Goal: Task Accomplishment & Management: Complete application form

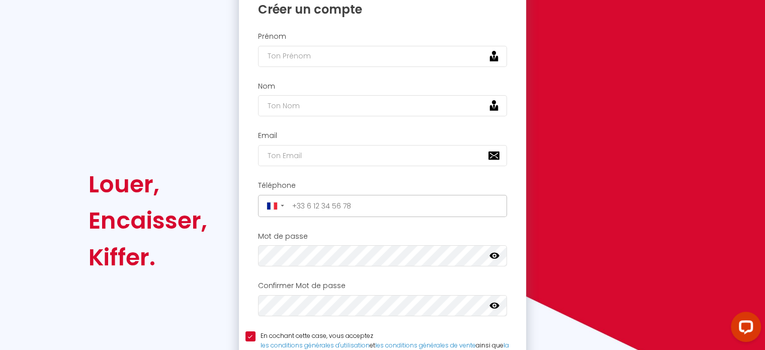
scroll to position [81, 0]
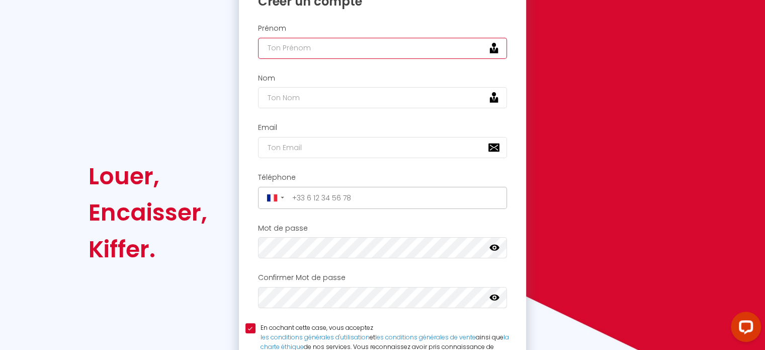
click at [288, 51] on input "text" at bounding box center [383, 48] width 250 height 21
type input "[PERSON_NAME]"
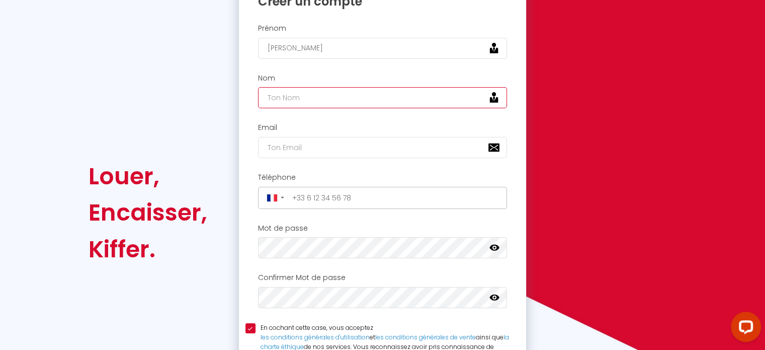
click at [284, 100] on input "text" at bounding box center [383, 97] width 250 height 21
type input "PAILLOUX"
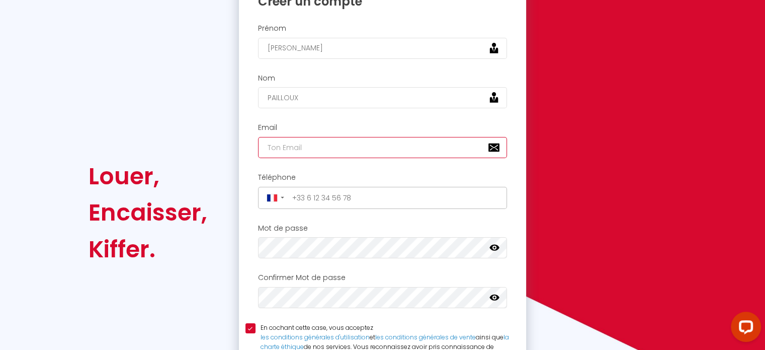
click at [272, 145] on input "email" at bounding box center [383, 147] width 250 height 21
type input "[EMAIL_ADDRESS][DOMAIN_NAME]"
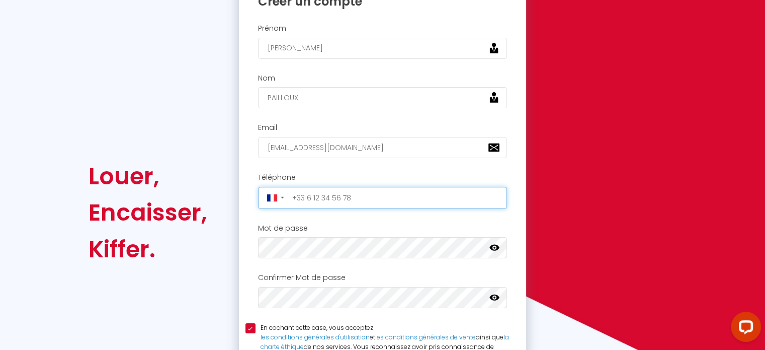
type input "[PHONE_NUMBER]"
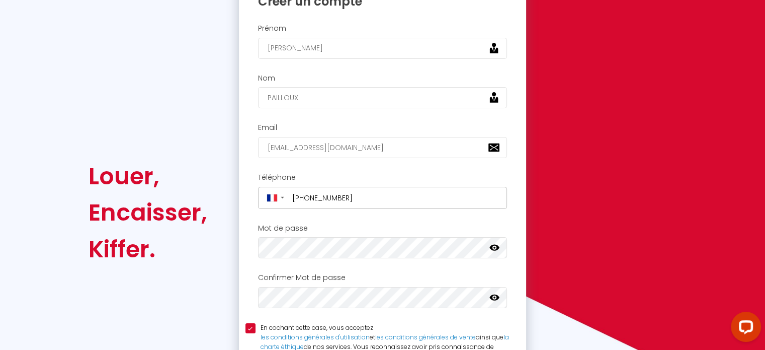
click at [498, 245] on icon at bounding box center [495, 248] width 10 height 6
click at [496, 294] on icon at bounding box center [495, 297] width 10 height 6
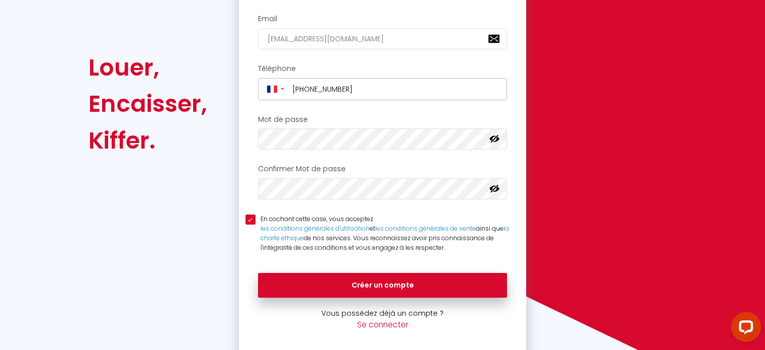
scroll to position [196, 0]
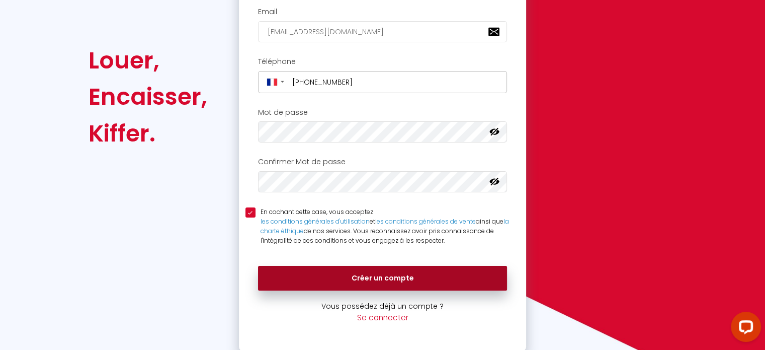
drag, startPoint x: 381, startPoint y: 274, endPoint x: 371, endPoint y: 275, distance: 10.1
click at [371, 275] on button "Créer un compte" at bounding box center [383, 278] width 250 height 25
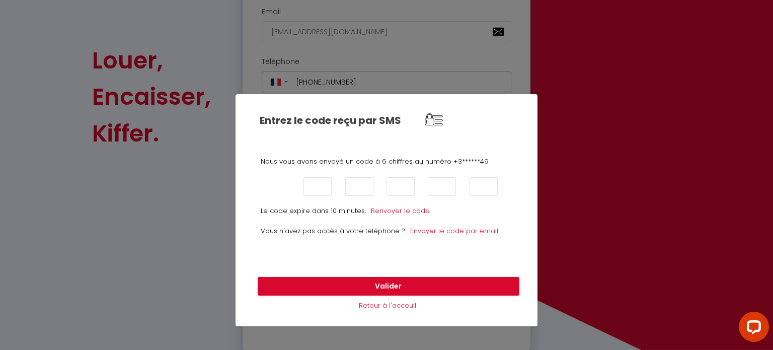
click at [275, 183] on input "text" at bounding box center [276, 186] width 28 height 19
type input "6"
type input "7"
type input "3"
type input "8"
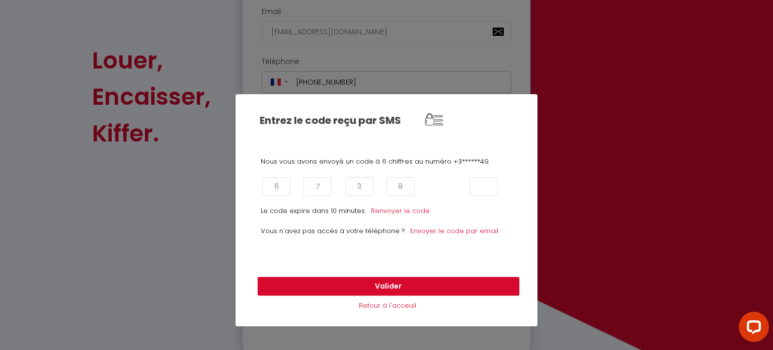
type input "2"
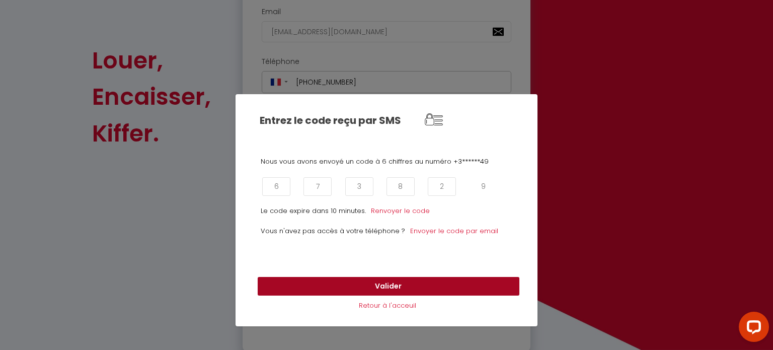
type input "9"
click at [388, 283] on button "Valider" at bounding box center [389, 286] width 262 height 19
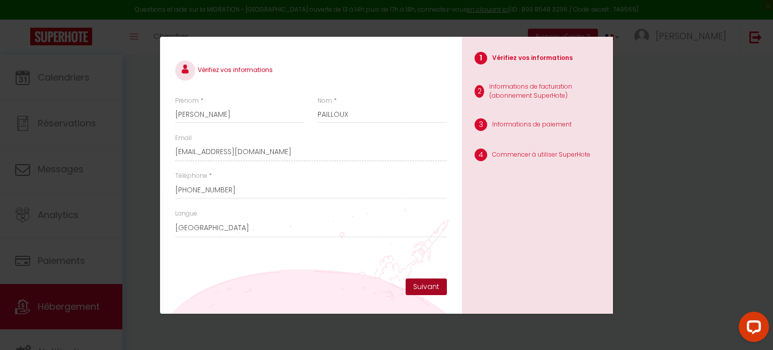
click at [428, 285] on button "Suivant" at bounding box center [426, 286] width 41 height 17
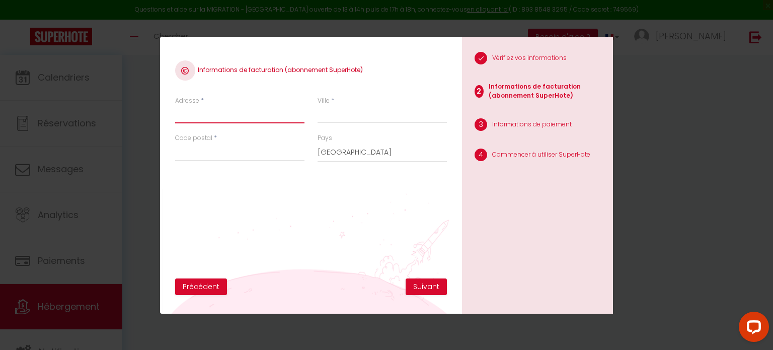
click at [209, 112] on input "Adresse" at bounding box center [239, 114] width 129 height 18
type input "306 Chem. du Fournalet"
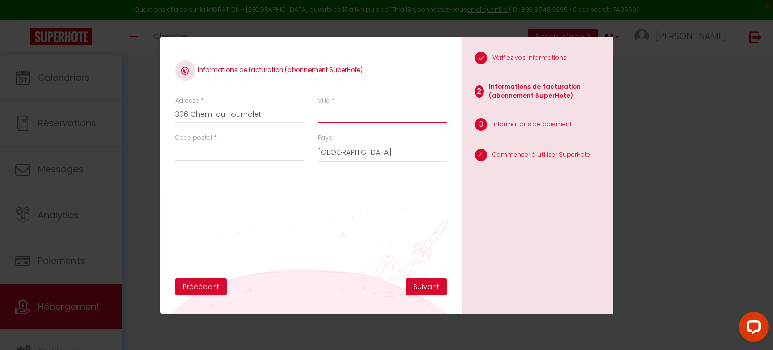
type input "Sorgues"
type input "84700"
click at [428, 288] on button "Suivant" at bounding box center [426, 286] width 41 height 17
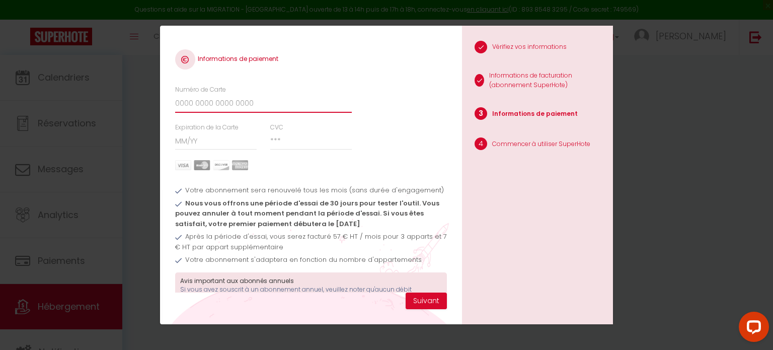
click at [177, 101] on input "Numéro de Carte" at bounding box center [263, 104] width 177 height 18
type input "[CREDIT_CARD_NUMBER]"
click at [178, 138] on input "Expiration de la Carte" at bounding box center [216, 141] width 82 height 18
type input "09 / 29"
click at [278, 139] on input "CVC" at bounding box center [311, 141] width 82 height 18
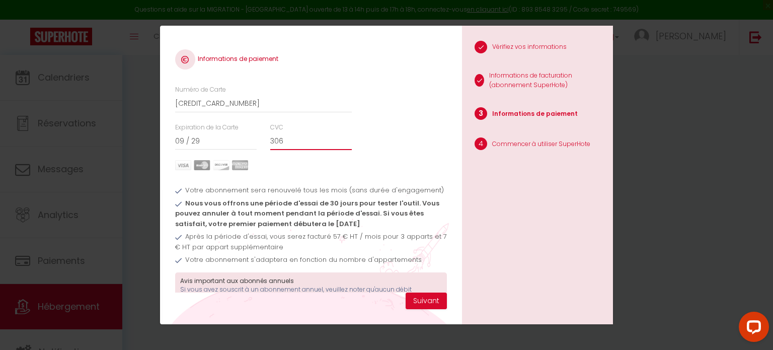
type input "306"
click at [185, 166] on img at bounding box center [211, 165] width 73 height 10
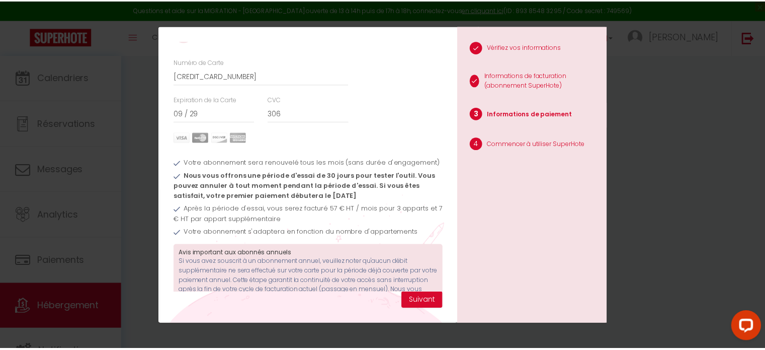
scroll to position [57, 0]
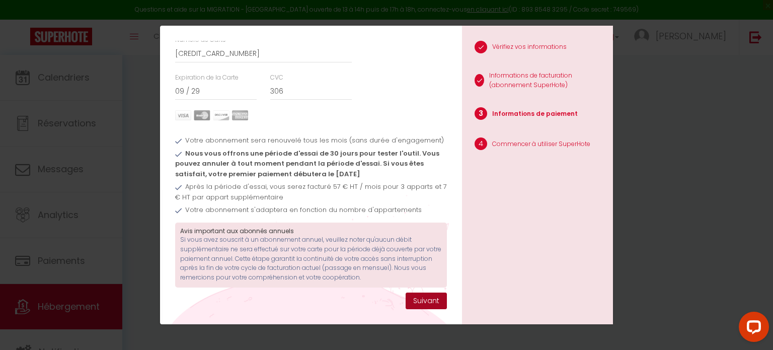
click at [422, 301] on button "Suivant" at bounding box center [426, 300] width 41 height 17
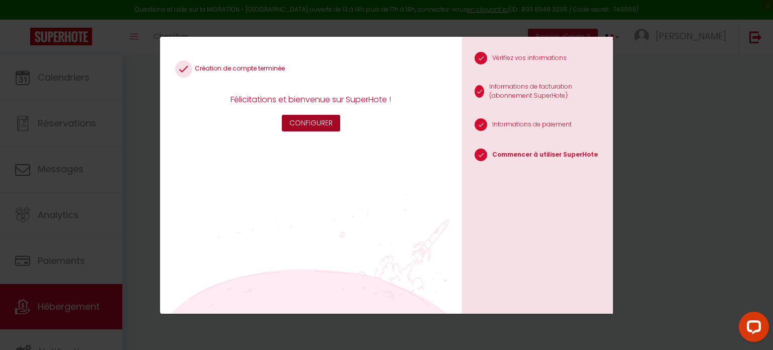
click at [308, 121] on button "Configurer" at bounding box center [311, 123] width 58 height 17
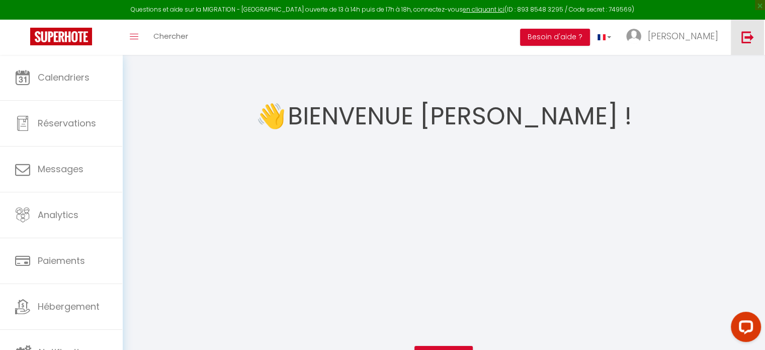
click at [744, 39] on img at bounding box center [748, 37] width 13 height 13
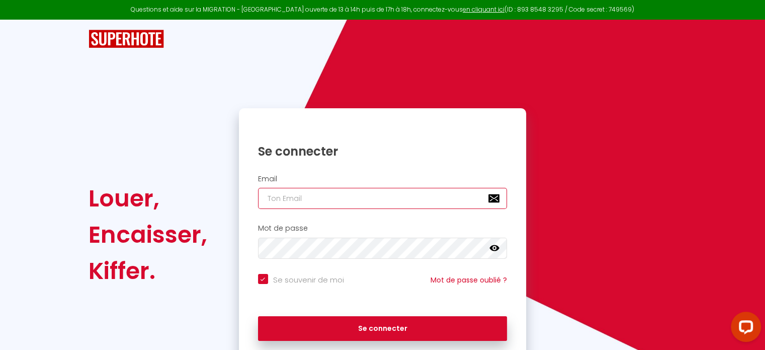
type input "[EMAIL_ADDRESS][DOMAIN_NAME]"
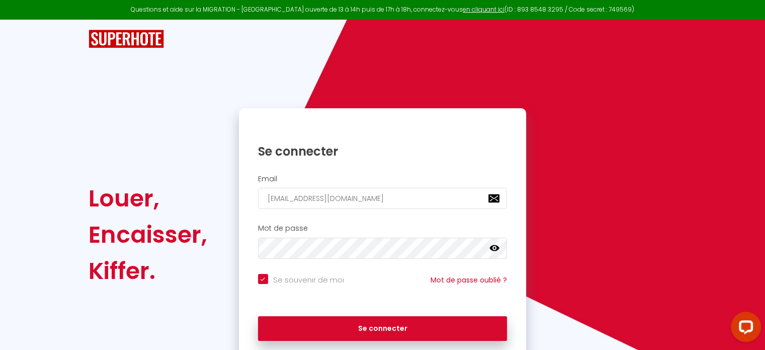
checkbox input "true"
